Goal: Use online tool/utility: Utilize a website feature to perform a specific function

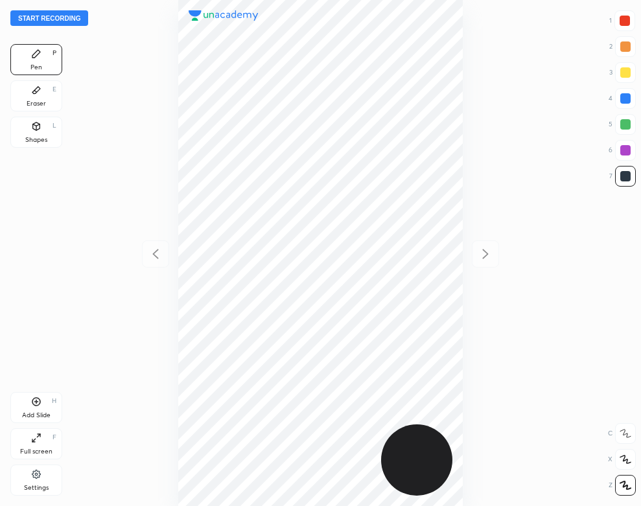
scroll to position [506, 433]
click at [40, 483] on div "Settings" at bounding box center [36, 479] width 52 height 31
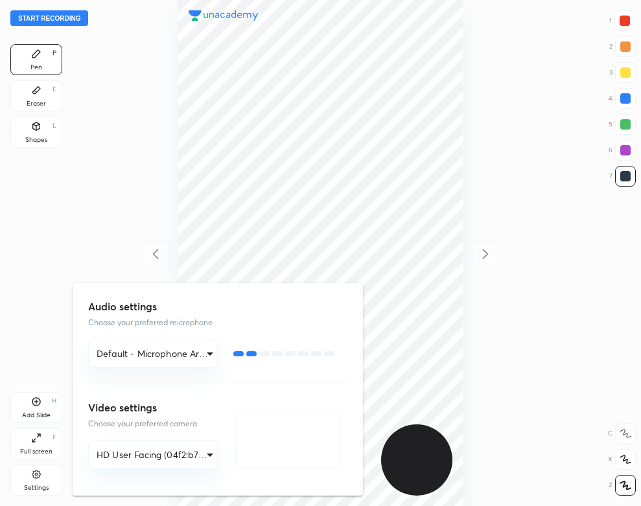
click at [130, 137] on div at bounding box center [320, 253] width 641 height 506
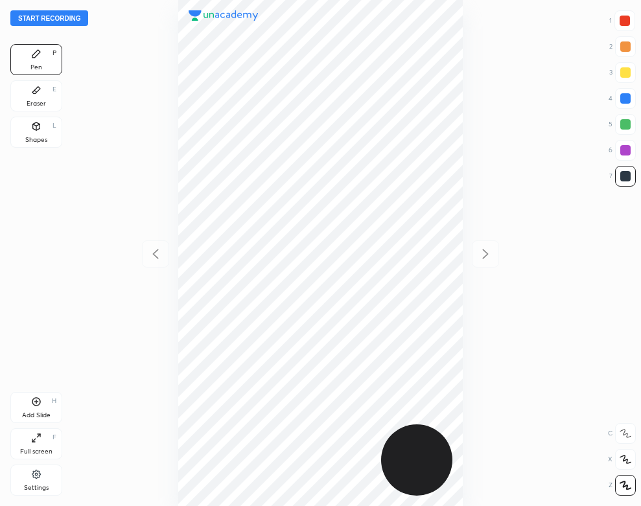
click at [71, 21] on button "Start recording" at bounding box center [49, 18] width 78 height 16
click at [49, 406] on div "Add Slide H" at bounding box center [36, 407] width 52 height 31
click at [466, 108] on div "02 : 44" at bounding box center [320, 253] width 433 height 506
click at [65, 16] on button "End recording" at bounding box center [46, 18] width 72 height 16
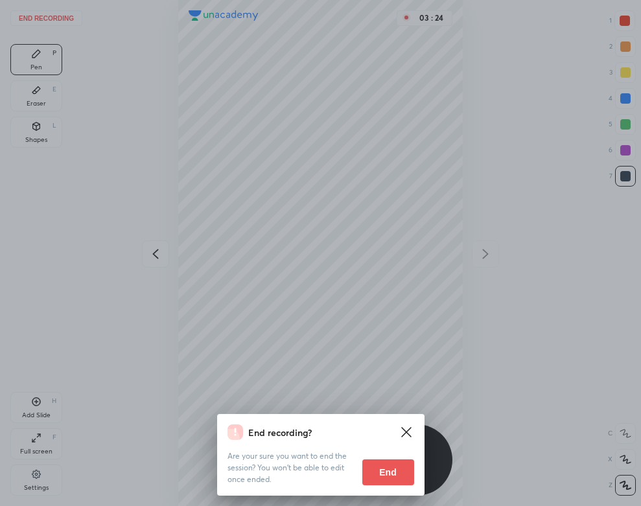
click at [386, 485] on button "End" at bounding box center [388, 472] width 52 height 26
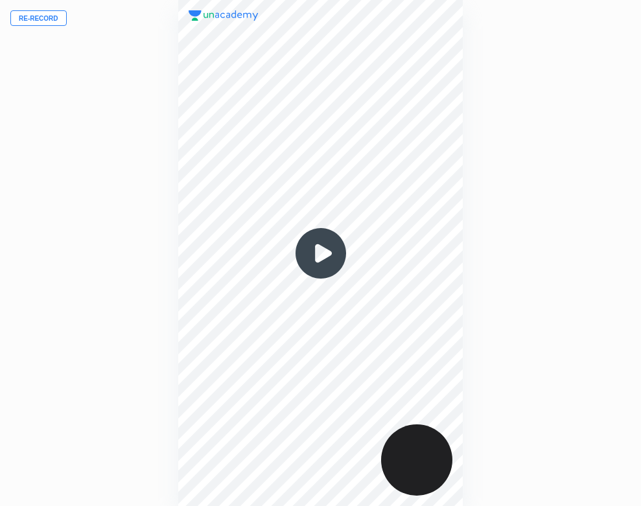
click at [326, 255] on img at bounding box center [321, 253] width 62 height 62
